Goal: Use online tool/utility

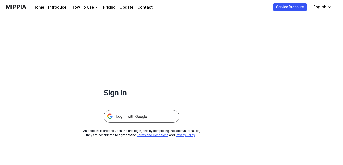
click at [161, 121] on img at bounding box center [142, 116] width 76 height 13
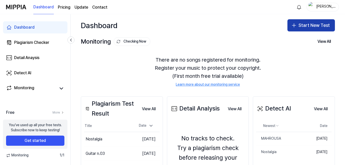
click at [296, 27] on button "Start New Test" at bounding box center [312, 25] width 48 height 12
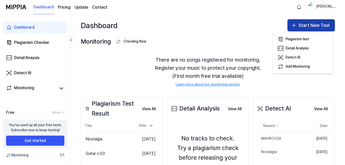
click at [297, 26] on button "Start New Test" at bounding box center [312, 25] width 48 height 12
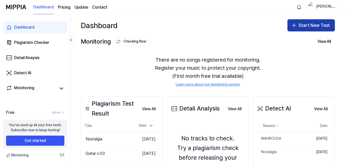
click at [296, 26] on button "Start New Test" at bounding box center [312, 25] width 48 height 12
